Goal: Task Accomplishment & Management: Manage account settings

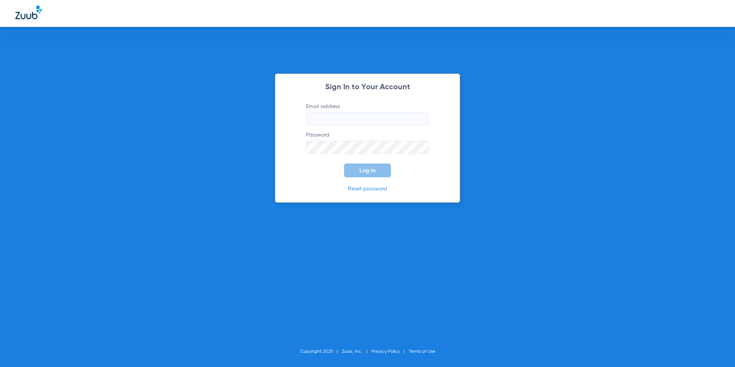
type input "[EMAIL_ADDRESS][DOMAIN_NAME]"
click at [388, 166] on button "Log In" at bounding box center [367, 170] width 47 height 14
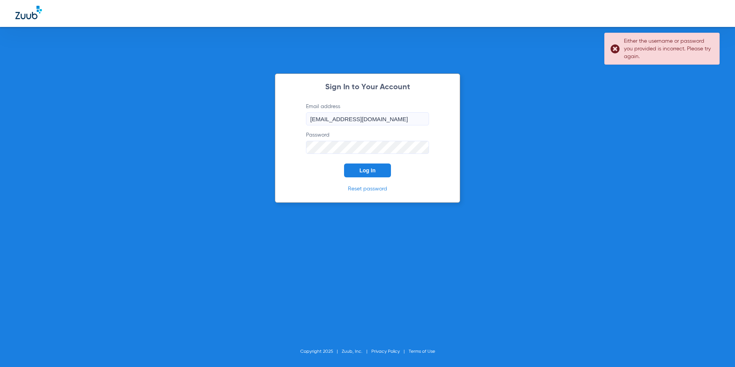
click at [387, 168] on button "Log In" at bounding box center [367, 170] width 47 height 14
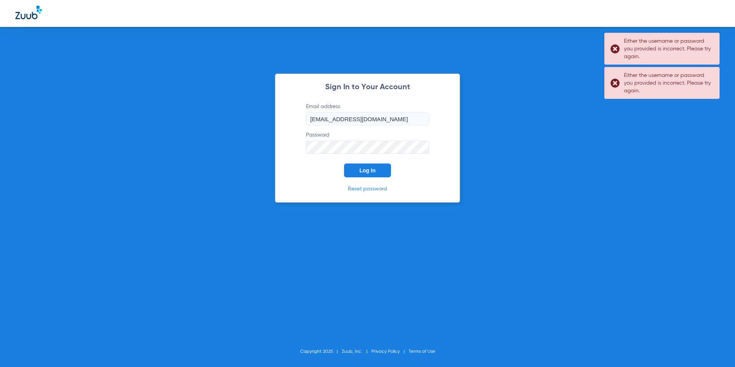
click at [387, 168] on button "Log In" at bounding box center [367, 170] width 47 height 14
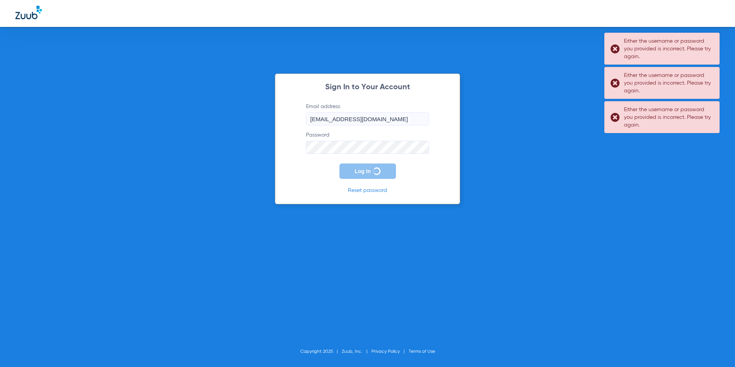
click at [387, 168] on button "Log In" at bounding box center [367, 170] width 56 height 15
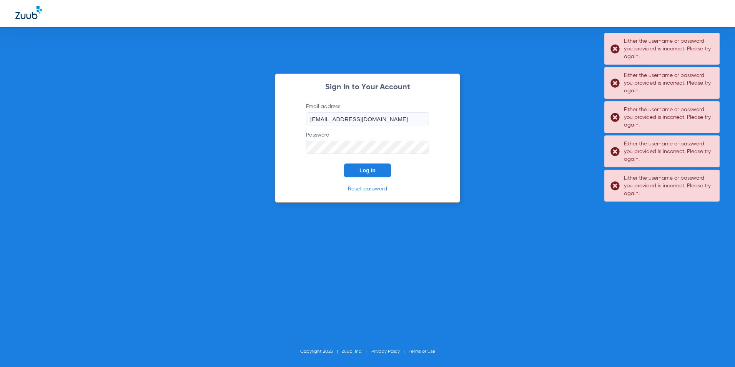
click at [387, 168] on button "Log In" at bounding box center [367, 170] width 47 height 14
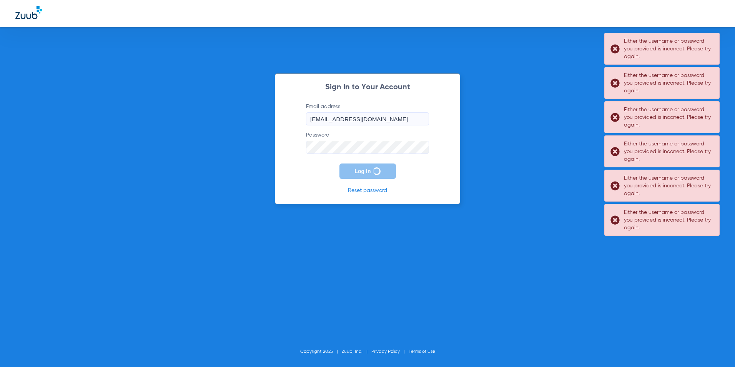
click at [386, 169] on button "Log In" at bounding box center [367, 170] width 56 height 15
